Goal: Task Accomplishment & Management: Use online tool/utility

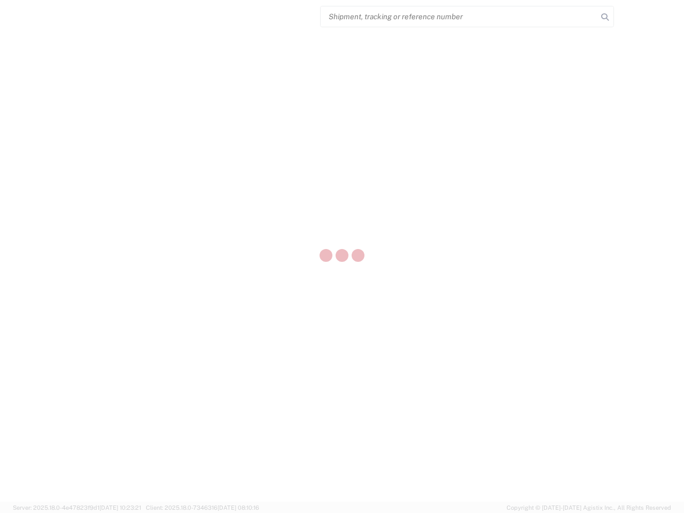
select select "US"
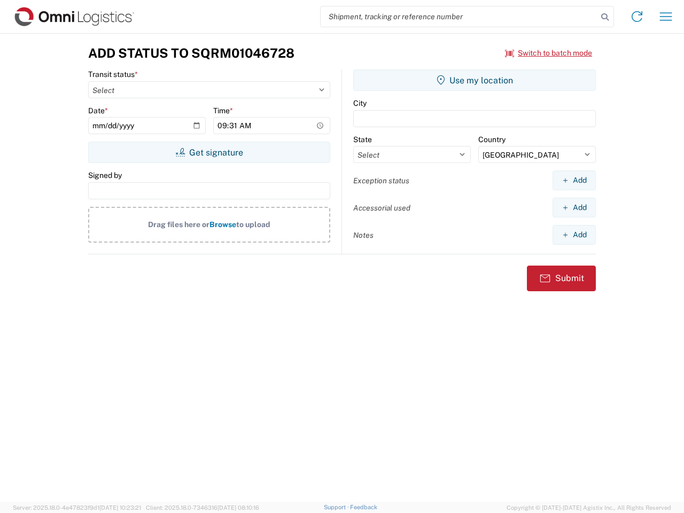
click at [459, 17] on input "search" at bounding box center [459, 16] width 277 height 20
click at [605, 17] on icon at bounding box center [604, 17] width 15 height 15
click at [637, 17] on icon at bounding box center [636, 16] width 17 height 17
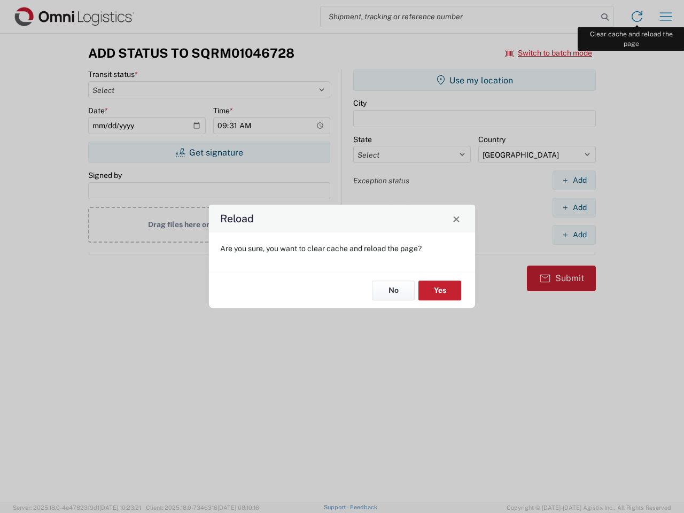
click at [666, 17] on div "Reload Are you sure, you want to clear cache and reload the page? No Yes" at bounding box center [342, 256] width 684 height 513
click at [549, 53] on div "Reload Are you sure, you want to clear cache and reload the page? No Yes" at bounding box center [342, 256] width 684 height 513
click at [209, 152] on div "Reload Are you sure, you want to clear cache and reload the page? No Yes" at bounding box center [342, 256] width 684 height 513
click at [474, 80] on div "Reload Are you sure, you want to clear cache and reload the page? No Yes" at bounding box center [342, 256] width 684 height 513
click at [574, 180] on div "Reload Are you sure, you want to clear cache and reload the page? No Yes" at bounding box center [342, 256] width 684 height 513
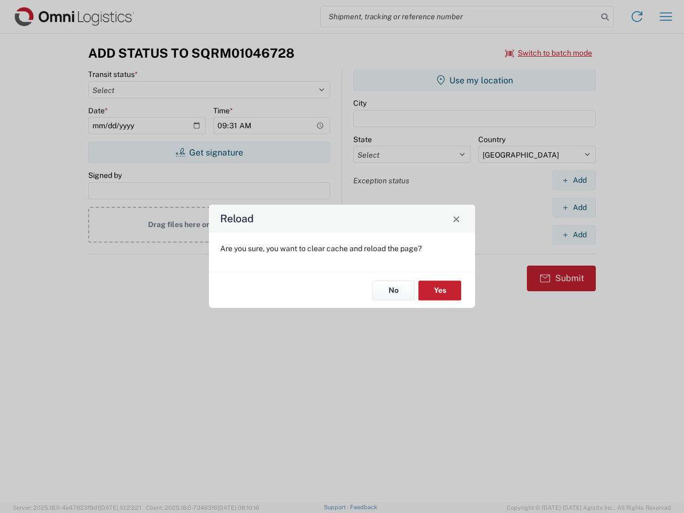
click at [574, 207] on div "Reload Are you sure, you want to clear cache and reload the page? No Yes" at bounding box center [342, 256] width 684 height 513
click at [574, 235] on div "Reload Are you sure, you want to clear cache and reload the page? No Yes" at bounding box center [342, 256] width 684 height 513
